Goal: Check status: Check status

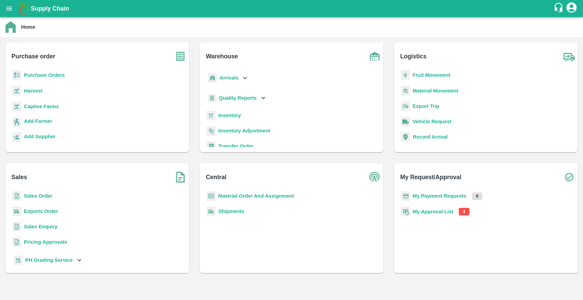
click at [57, 78] on b "Purchase Orders" at bounding box center [44, 74] width 41 height 5
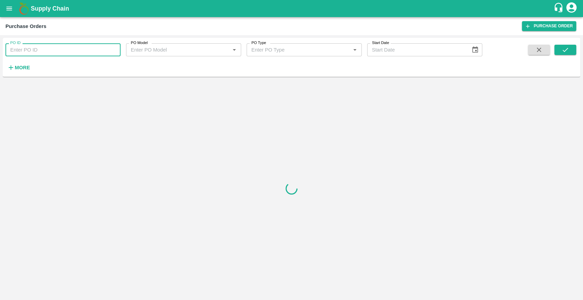
click at [49, 53] on input "PO ID" at bounding box center [62, 49] width 115 height 13
paste input "141114"
type input "141114"
click at [569, 53] on button "submit" at bounding box center [565, 50] width 22 height 10
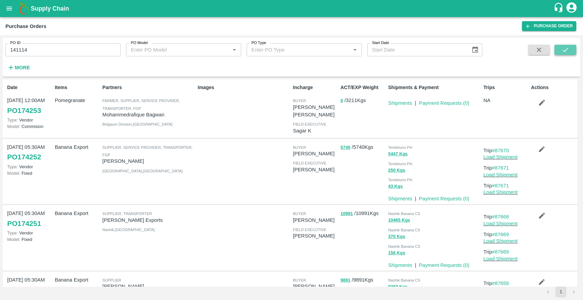
click at [569, 53] on button "submit" at bounding box center [565, 50] width 22 height 10
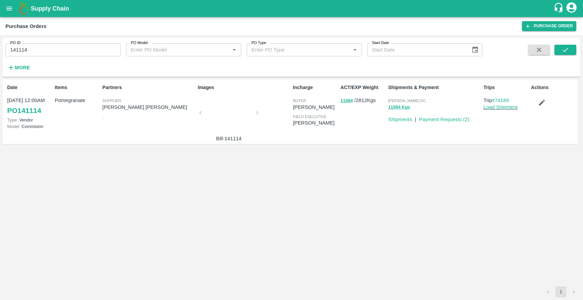
click at [218, 112] on div at bounding box center [228, 115] width 51 height 36
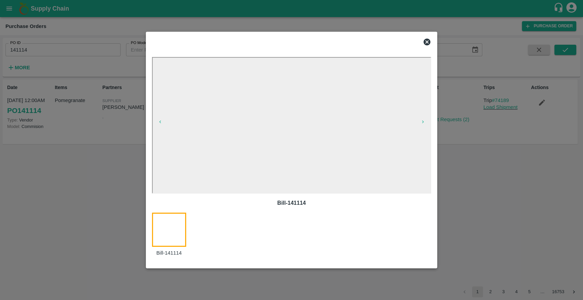
click at [428, 41] on icon at bounding box center [426, 42] width 7 height 7
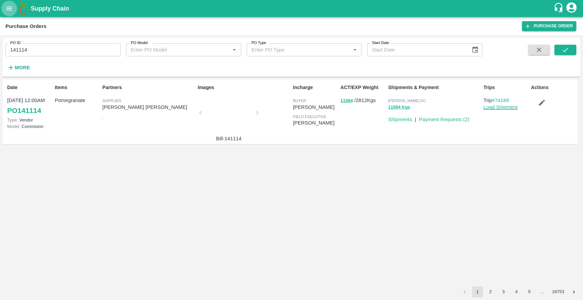
click at [4, 8] on button "open drawer" at bounding box center [9, 9] width 16 height 16
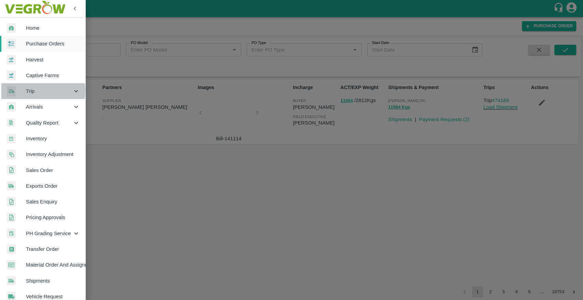
click at [32, 91] on span "Trip" at bounding box center [49, 91] width 46 height 8
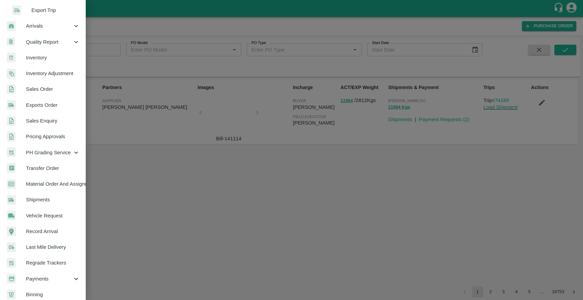
scroll to position [131, 0]
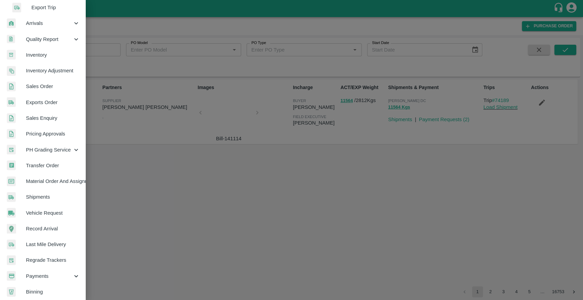
click at [37, 200] on span "Shipments" at bounding box center [53, 197] width 54 height 8
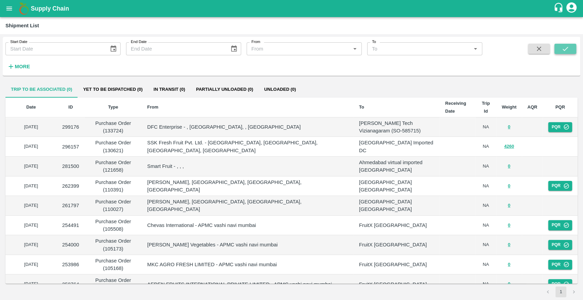
click at [572, 50] on button "submit" at bounding box center [565, 49] width 22 height 10
click at [123, 94] on button "Yet to be dispatched (0)" at bounding box center [112, 89] width 70 height 16
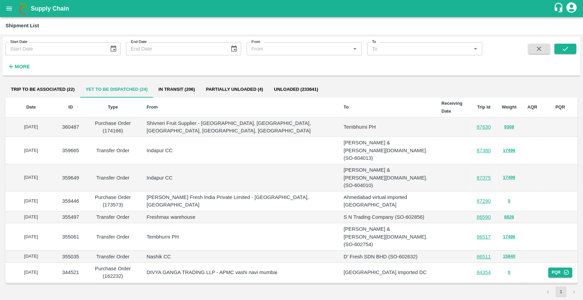
click at [179, 89] on button "In transit (206)" at bounding box center [176, 89] width 47 height 16
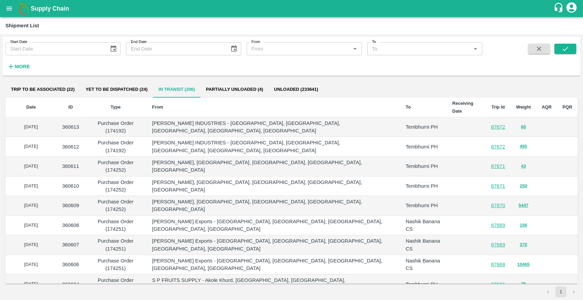
click at [32, 104] on b "Date" at bounding box center [31, 106] width 10 height 5
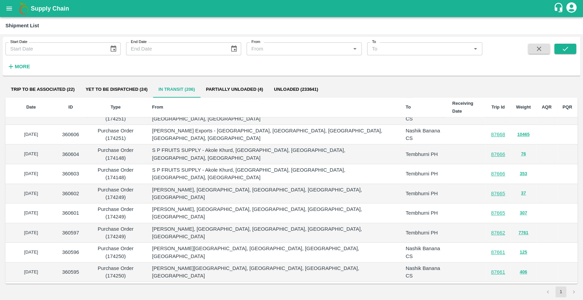
click at [573, 294] on li "pagination navigation" at bounding box center [573, 291] width 13 height 11
drag, startPoint x: 573, startPoint y: 294, endPoint x: 545, endPoint y: 211, distance: 87.8
click at [545, 211] on div "Start Date Start Date End Date End Date From From   * To To   * More Trip to be…" at bounding box center [291, 167] width 577 height 260
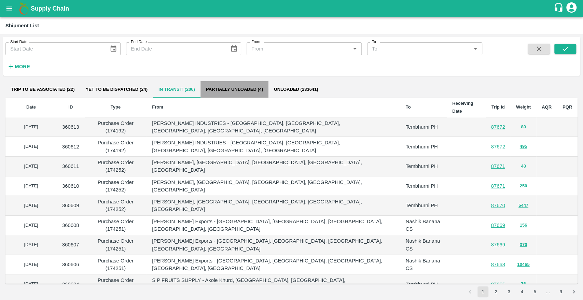
click at [223, 87] on button "Partially Unloaded (4)" at bounding box center [234, 89] width 68 height 16
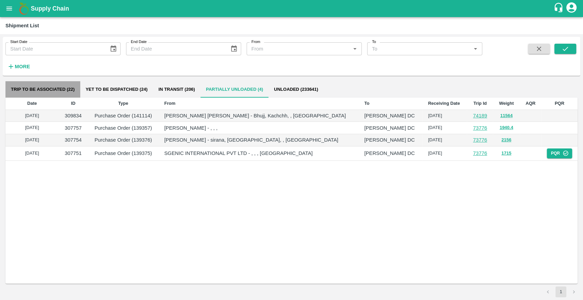
click at [55, 82] on button "Trip to be associated (22)" at bounding box center [42, 89] width 75 height 16
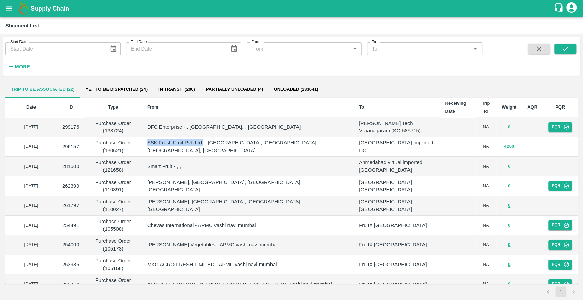
drag, startPoint x: 151, startPoint y: 147, endPoint x: 206, endPoint y: 151, distance: 55.1
click at [206, 151] on td "SSK Fresh Fruit Pvt. Ltd. - Vashi, Thane, Navi Mumbai, Maharashtra" at bounding box center [248, 147] width 212 height 20
copy p "SSK Fresh Fruit Pvt. Ltd."
click at [115, 151] on p "Purchase Order (130621)" at bounding box center [113, 146] width 46 height 15
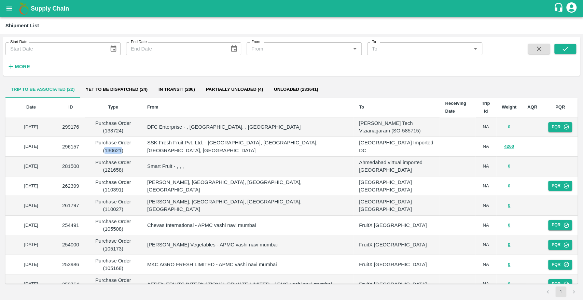
copy p "130621"
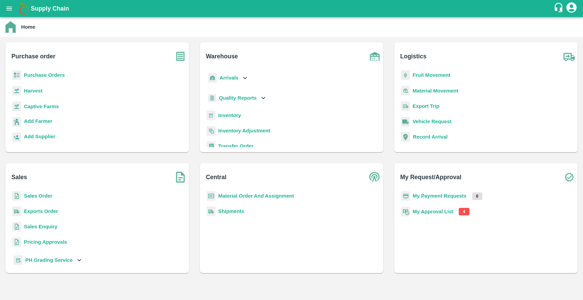
click at [38, 74] on b "Purchase Orders" at bounding box center [44, 74] width 41 height 5
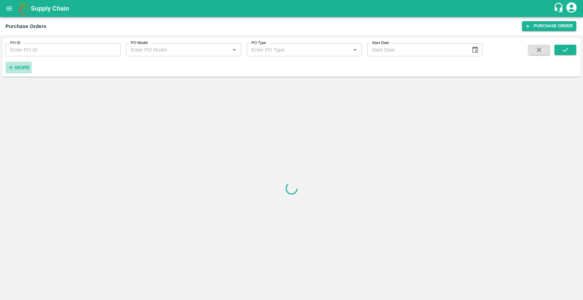
click at [23, 66] on strong "More" at bounding box center [22, 67] width 15 height 5
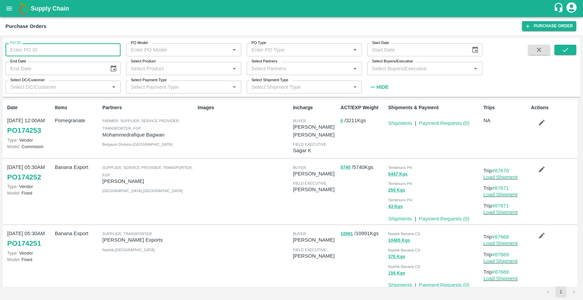
click at [37, 49] on input "PO ID" at bounding box center [62, 49] width 115 height 13
paste input "130621"
type input "130621"
click at [569, 51] on button "submit" at bounding box center [565, 50] width 22 height 10
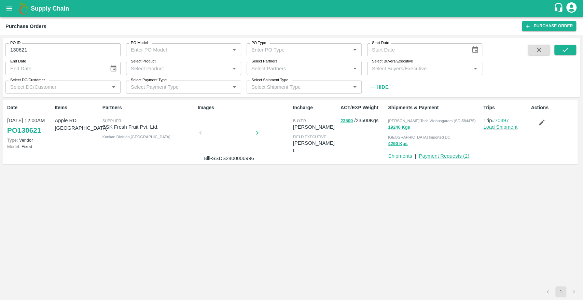
click at [435, 154] on link "Payment Requests ( 2 )" at bounding box center [443, 155] width 51 height 5
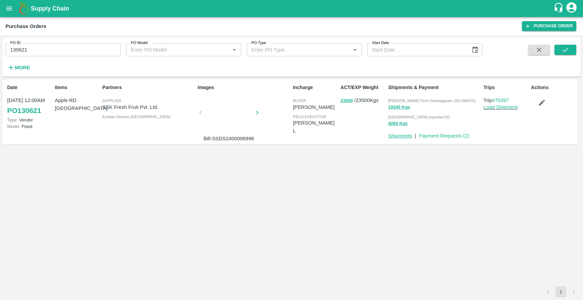
click at [397, 134] on link "Shipments" at bounding box center [400, 135] width 24 height 5
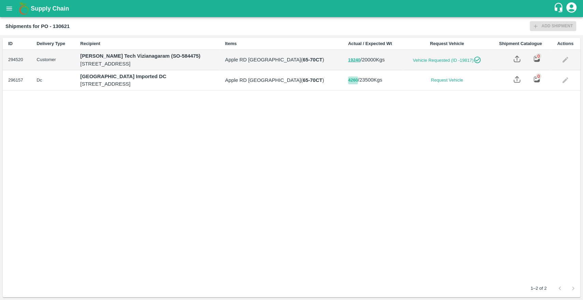
click at [358, 84] on button "4260" at bounding box center [353, 80] width 10 height 8
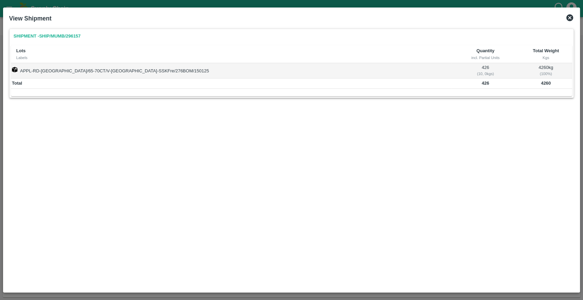
click at [572, 20] on icon at bounding box center [569, 18] width 8 height 8
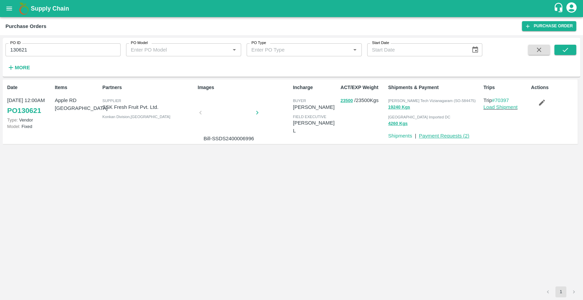
click at [438, 138] on link "Payment Requests ( 2 )" at bounding box center [443, 135] width 51 height 5
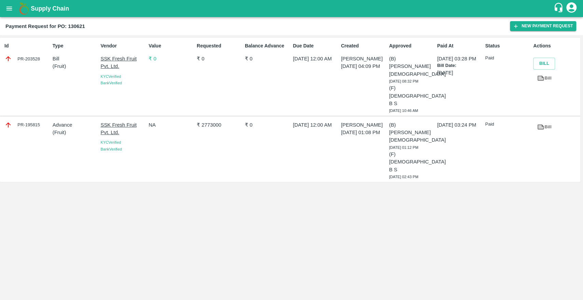
click at [153, 58] on p "₹ 0" at bounding box center [170, 59] width 45 height 8
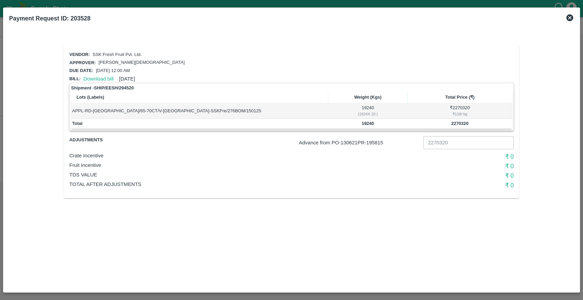
click at [569, 20] on icon at bounding box center [569, 17] width 7 height 7
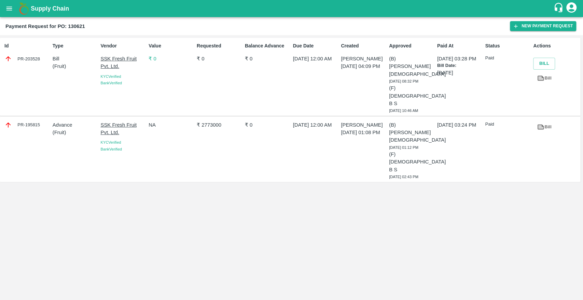
click at [155, 55] on p "₹ 0" at bounding box center [170, 59] width 45 height 8
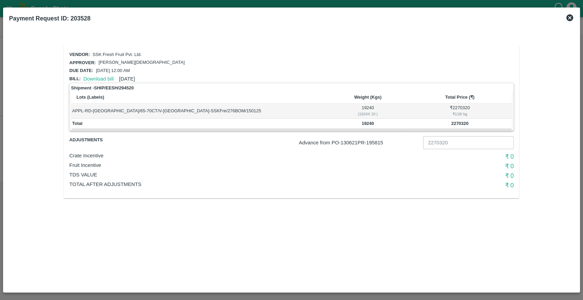
click at [566, 18] on icon at bounding box center [569, 17] width 7 height 7
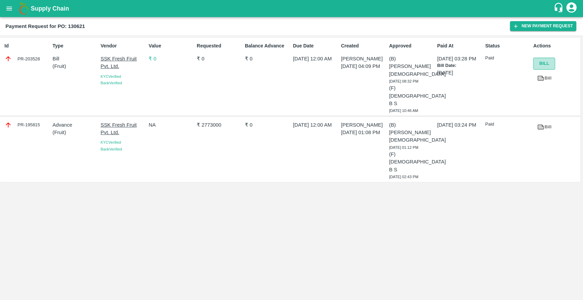
click at [542, 68] on button "Bill" at bounding box center [544, 64] width 22 height 12
click at [547, 82] on link "Bill" at bounding box center [544, 78] width 22 height 12
click at [155, 59] on p "₹ 0" at bounding box center [170, 59] width 45 height 8
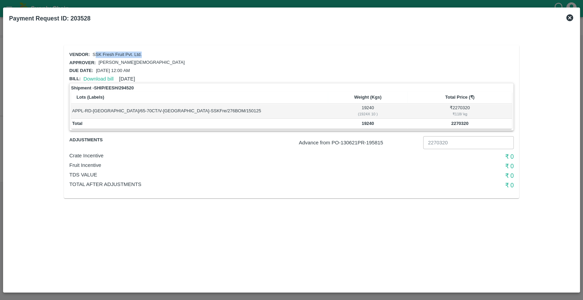
drag, startPoint x: 94, startPoint y: 51, endPoint x: 141, endPoint y: 52, distance: 46.8
click at [141, 52] on p "SSK Fresh Fruit Pvt. Ltd." at bounding box center [116, 55] width 49 height 6
drag, startPoint x: 141, startPoint y: 54, endPoint x: 90, endPoint y: 54, distance: 50.5
click at [90, 54] on div "SSK Fresh Fruit Pvt. Ltd." at bounding box center [116, 53] width 52 height 9
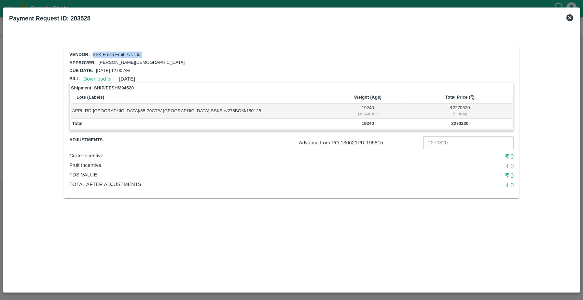
copy p "SSK Fresh Fruit Pvt. Ltd."
click at [570, 17] on icon at bounding box center [569, 17] width 7 height 7
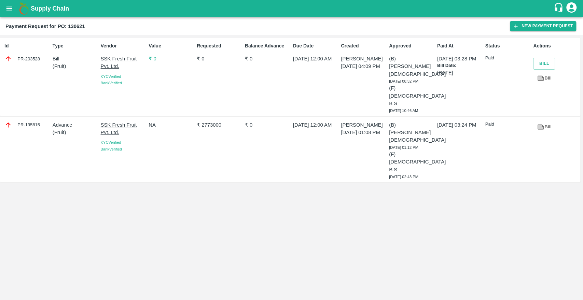
click at [31, 59] on div "PR-203528" at bounding box center [26, 59] width 45 height 8
copy div "203528"
